Goal: Check status: Check status

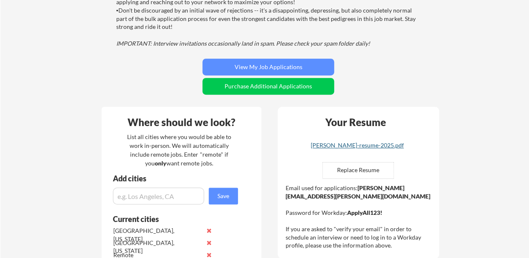
scroll to position [157, 0]
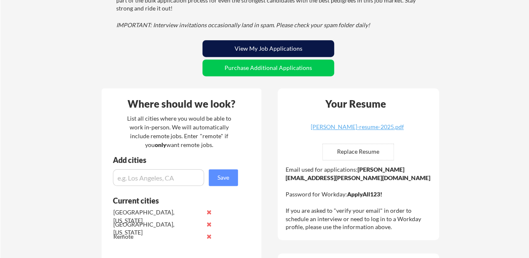
click at [277, 49] on button "View My Job Applications" at bounding box center [269, 48] width 132 height 17
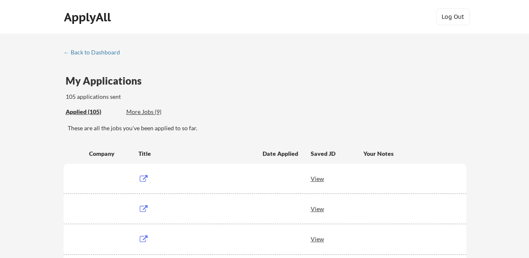
scroll to position [155, 0]
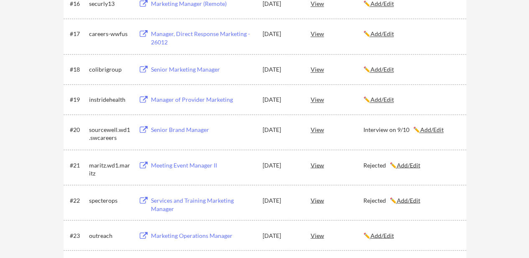
click at [195, 127] on div "Senior Brand Manager" at bounding box center [203, 130] width 104 height 8
click at [318, 133] on div "View" at bounding box center [337, 129] width 53 height 15
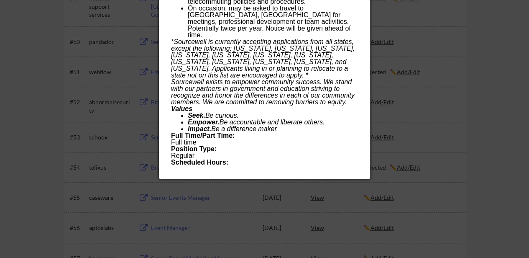
scroll to position [1764, 0]
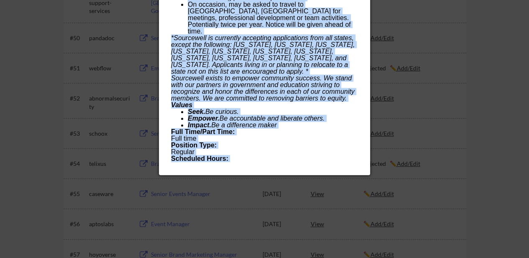
drag, startPoint x: 171, startPoint y: 64, endPoint x: 245, endPoint y: 161, distance: 122.1
copy div "Loremips Dolor: Sitame Conse Adipisc Elitse Doeiu: Tempor Incid Utlabor (Etdol …"
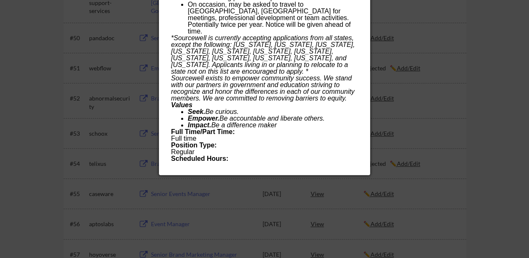
click at [479, 69] on div at bounding box center [264, 129] width 529 height 258
